Goal: Answer question/provide support

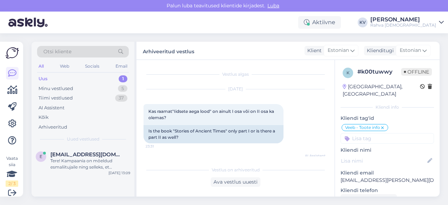
scroll to position [98, 0]
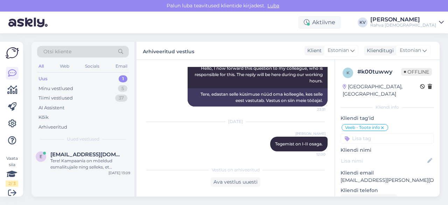
click at [40, 75] on div "Uus" at bounding box center [42, 78] width 9 height 7
click at [91, 165] on div "Tere! Kampaania on mõeldud esmaliitujaile ning selleks, et sooduskood rakenduks…" at bounding box center [90, 163] width 80 height 13
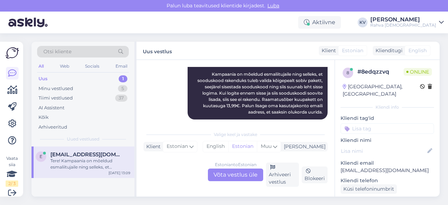
scroll to position [110, 0]
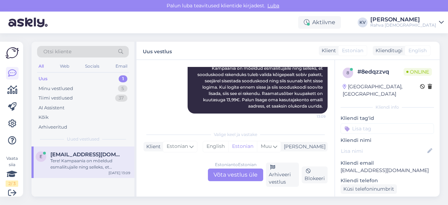
click at [236, 176] on div "Estonian to Estonian Võta vestlus üle" at bounding box center [235, 174] width 55 height 13
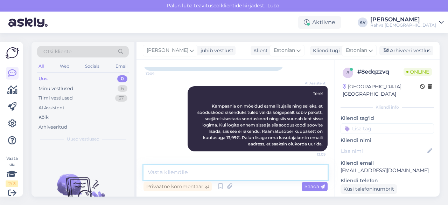
click at [199, 170] on textarea at bounding box center [235, 172] width 184 height 15
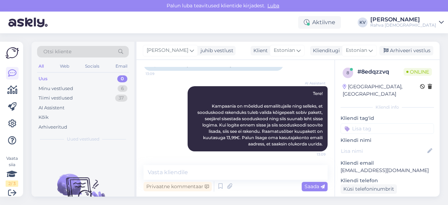
click at [372, 166] on p "[EMAIL_ADDRESS][DOMAIN_NAME]" at bounding box center [386, 169] width 93 height 7
copy p "[EMAIL_ADDRESS][DOMAIN_NAME]"
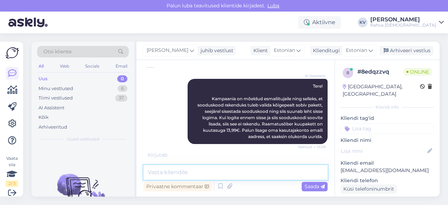
click at [201, 173] on textarea at bounding box center [235, 172] width 184 height 15
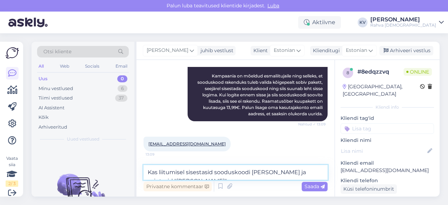
scroll to position [110, 0]
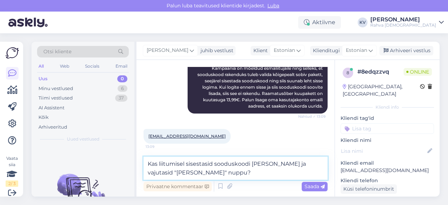
type textarea "Kas liitumisel sisestasid sooduskoodi [PERSON_NAME] ja vajutasid "[PERSON_NAME]…"
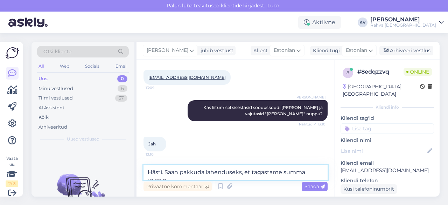
scroll to position [176, 0]
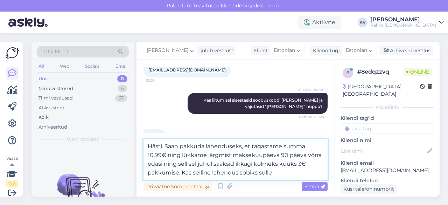
type textarea "Hästi. Saan pakkuda lahenduseks, et tagastame summa 10,99€ ning lükkame järgmis…"
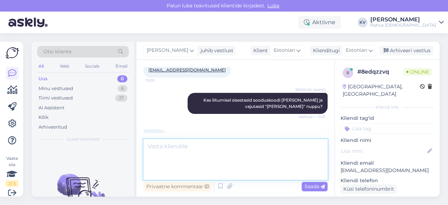
scroll to position [218, 0]
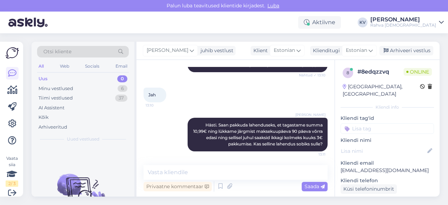
click at [362, 126] on input at bounding box center [386, 128] width 93 height 10
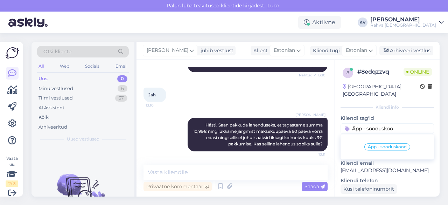
type input "Äpp - sooduskood"
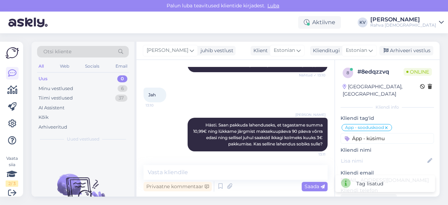
type input "Äpp - küsimus"
click at [360, 141] on input at bounding box center [386, 146] width 93 height 10
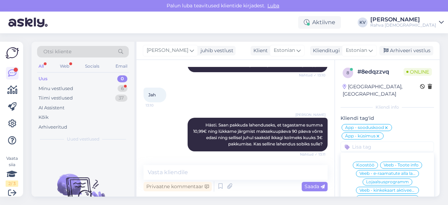
scroll to position [248, 0]
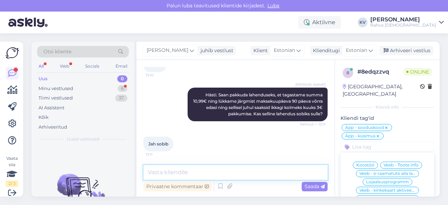
click at [174, 169] on textarea at bounding box center [235, 172] width 184 height 15
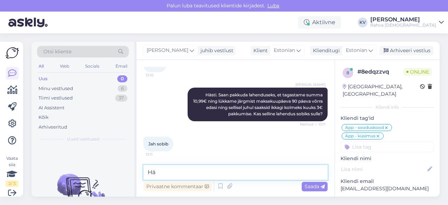
type textarea "H"
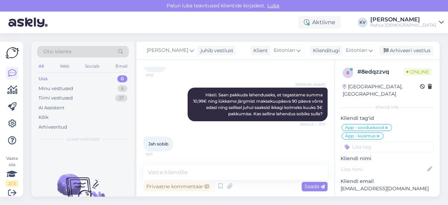
click at [374, 185] on p "[EMAIL_ADDRESS][DOMAIN_NAME]" at bounding box center [386, 188] width 93 height 7
copy p "[EMAIL_ADDRESS][DOMAIN_NAME]"
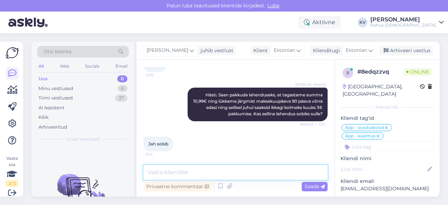
click at [171, 170] on textarea at bounding box center [235, 172] width 184 height 15
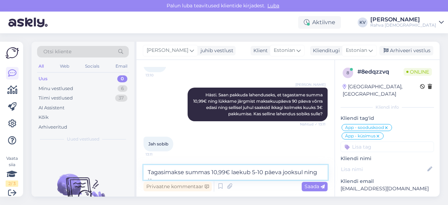
scroll to position [255, 0]
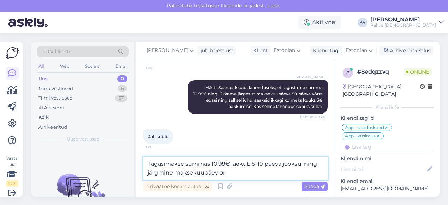
click at [235, 172] on textarea "Tagasimakse summas 10,99€ laekub 5-10 päeva jooksul ning järgmine maksekuupäev …" at bounding box center [235, 167] width 184 height 23
type textarea "Tagasimakse summas 10,99€ laekub 5-10 päeva jooksul ning järgmine maksekuupäev …"
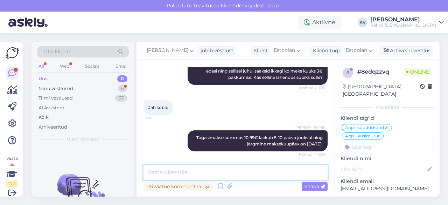
scroll to position [314, 0]
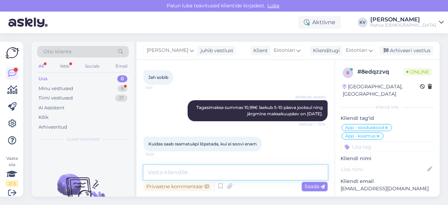
click at [196, 170] on textarea at bounding box center [235, 172] width 184 height 15
type textarea "a"
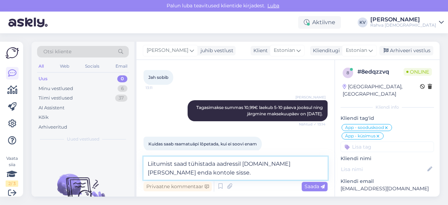
type textarea "Liitumist saad tühistada aadressil [DOMAIN_NAME] [PERSON_NAME] enda kontole sis…"
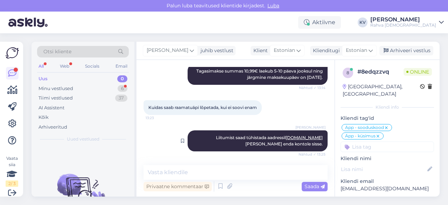
scroll to position [381, 0]
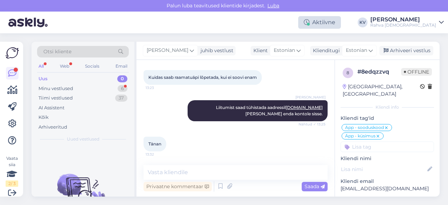
click at [337, 16] on div "Aktiivne" at bounding box center [319, 22] width 43 height 13
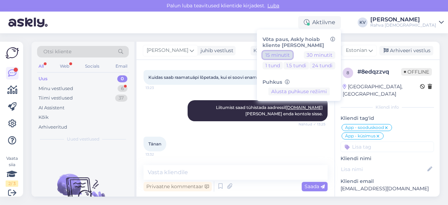
click at [292, 51] on button "15 minutit" at bounding box center [277, 55] width 30 height 8
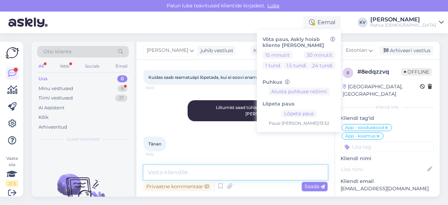
click at [219, 169] on textarea at bounding box center [235, 172] width 184 height 15
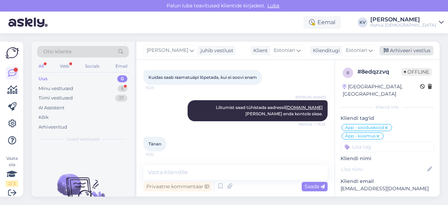
click at [411, 50] on div "Arhiveeri vestlus" at bounding box center [406, 50] width 54 height 9
